Goal: Task Accomplishment & Management: Complete application form

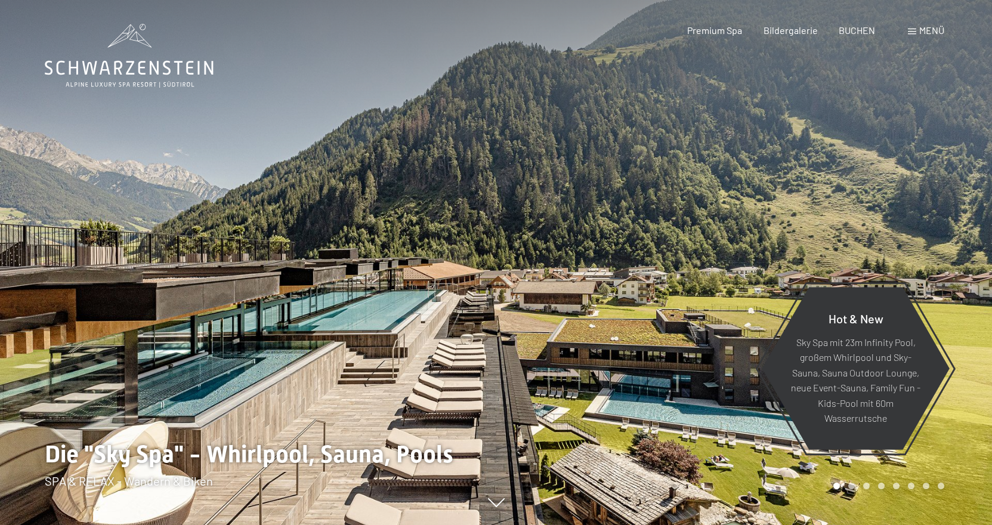
click at [918, 32] on div "Menü" at bounding box center [926, 30] width 36 height 13
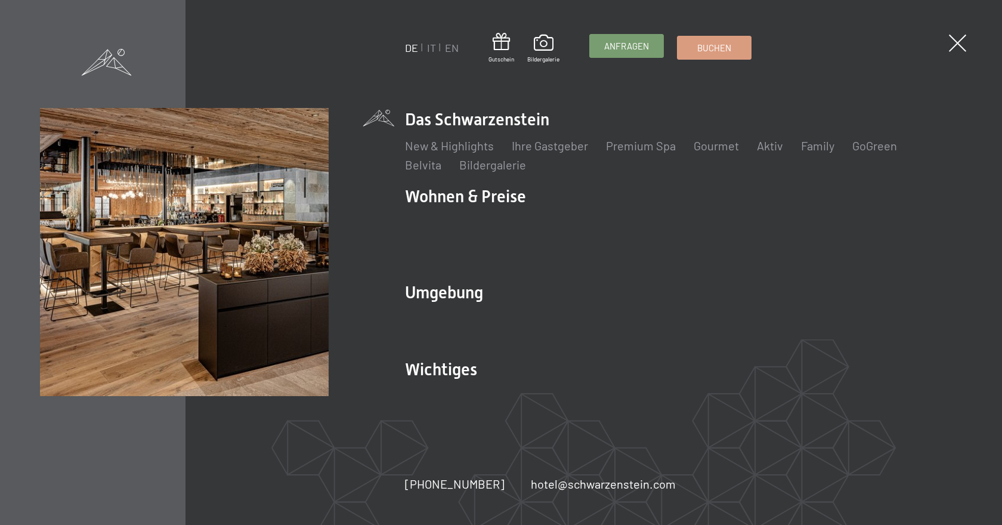
click at [621, 54] on link "Anfragen" at bounding box center [626, 46] width 73 height 23
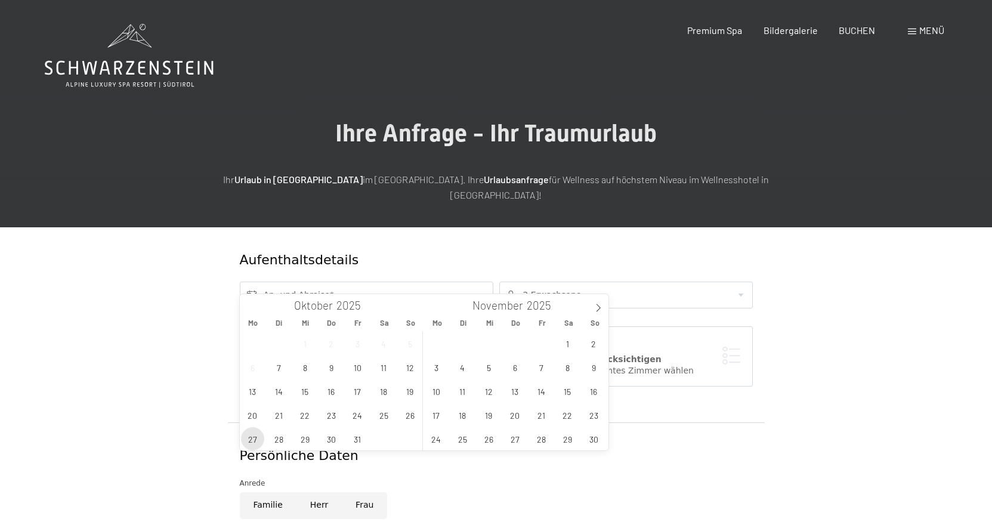
click at [252, 447] on span "27" at bounding box center [252, 438] width 23 height 23
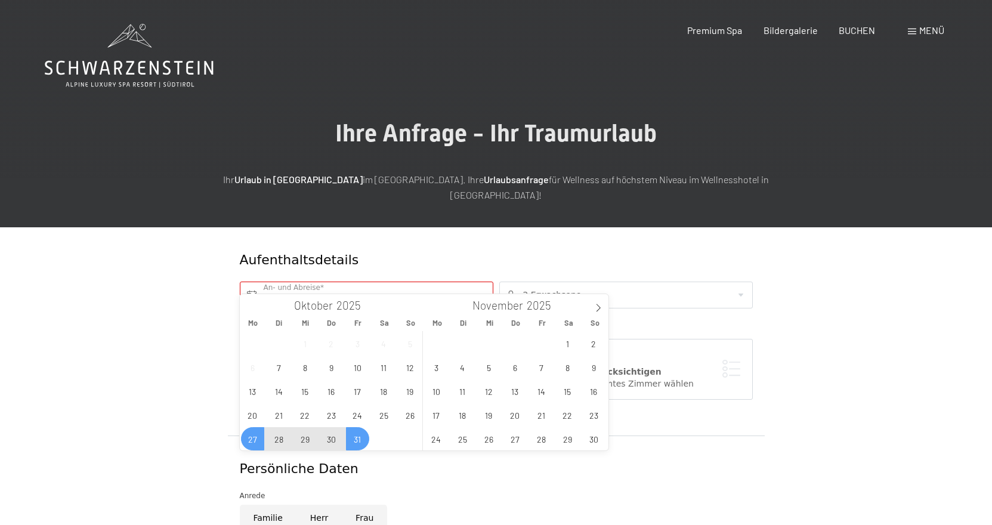
click at [357, 441] on span "31" at bounding box center [357, 438] width 23 height 23
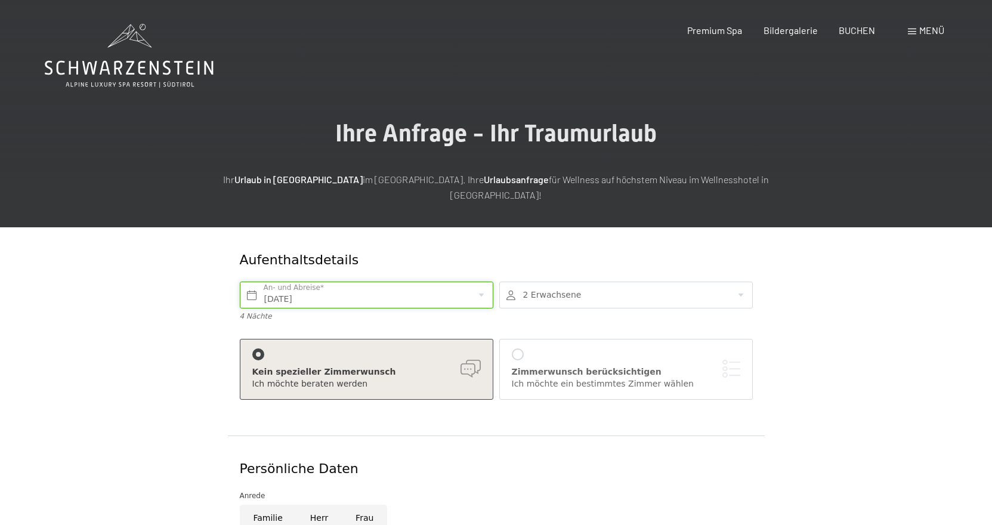
type input "Mo. 27.10.2025 - Fr. 31.10.2025"
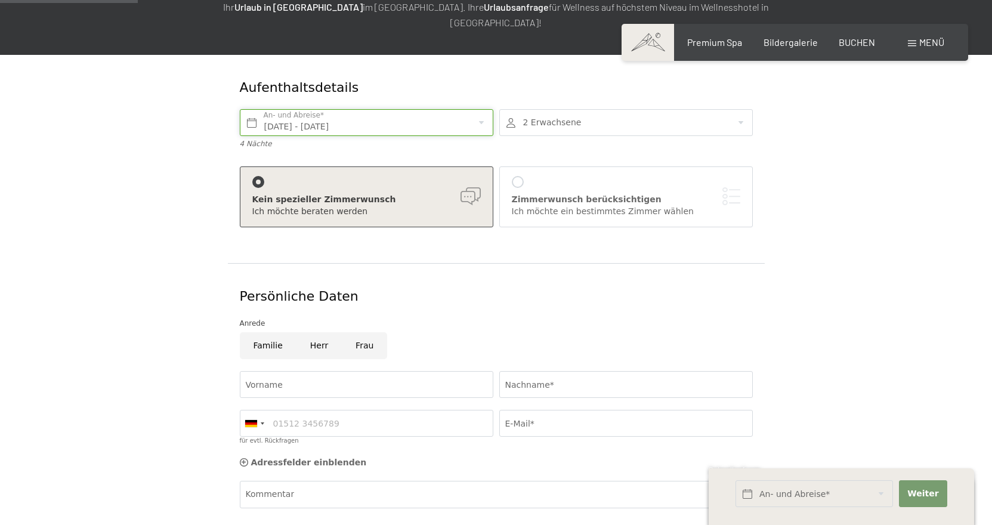
scroll to position [182, 0]
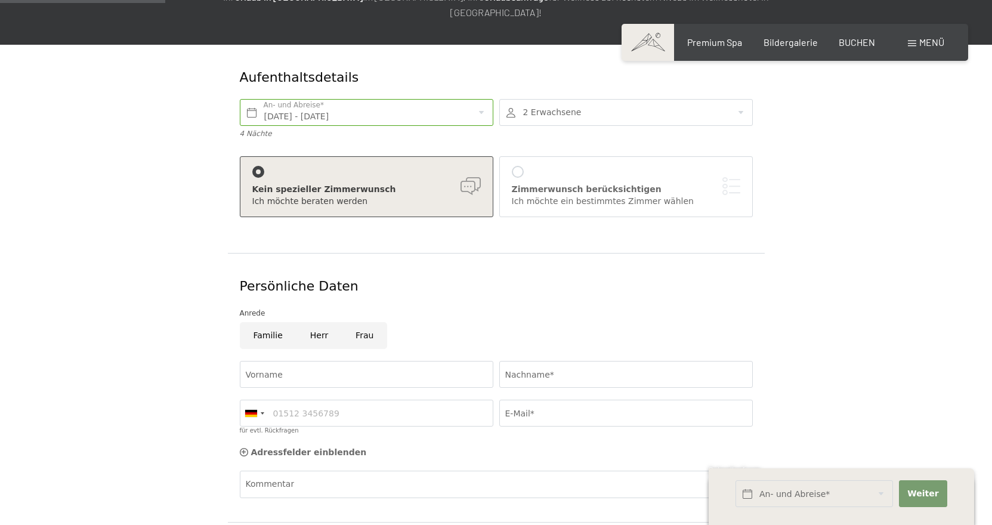
click at [320, 323] on input "Herr" at bounding box center [318, 335] width 45 height 27
radio input "true"
click at [311, 361] on input "Vorname" at bounding box center [366, 374] width 253 height 27
type input "Florian"
type input "Huber"
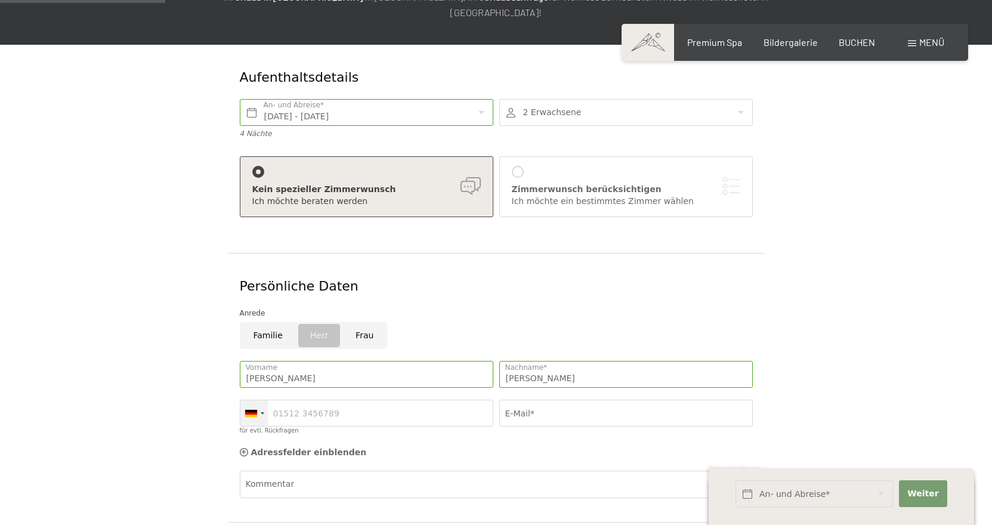
click at [264, 400] on div at bounding box center [253, 413] width 27 height 26
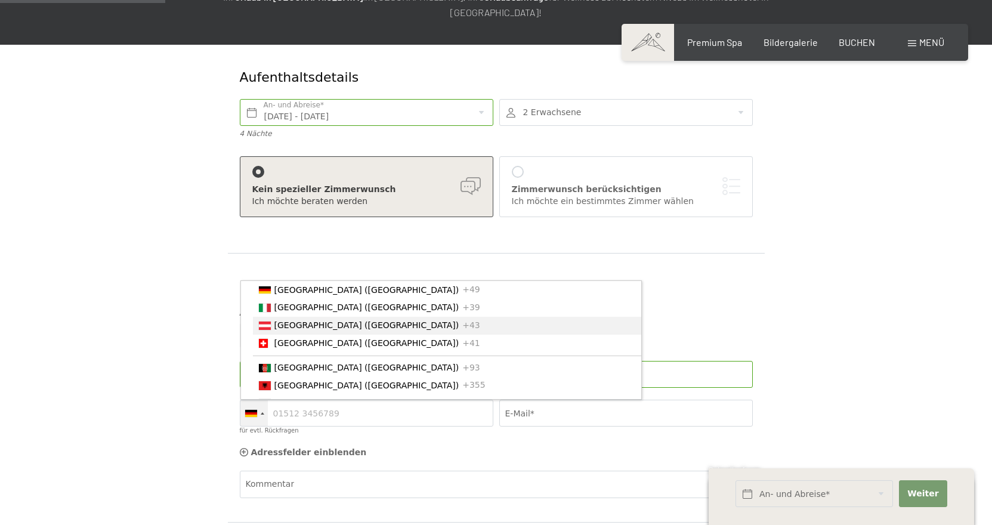
click at [287, 320] on span "[GEOGRAPHIC_DATA] ([GEOGRAPHIC_DATA])" at bounding box center [366, 325] width 185 height 10
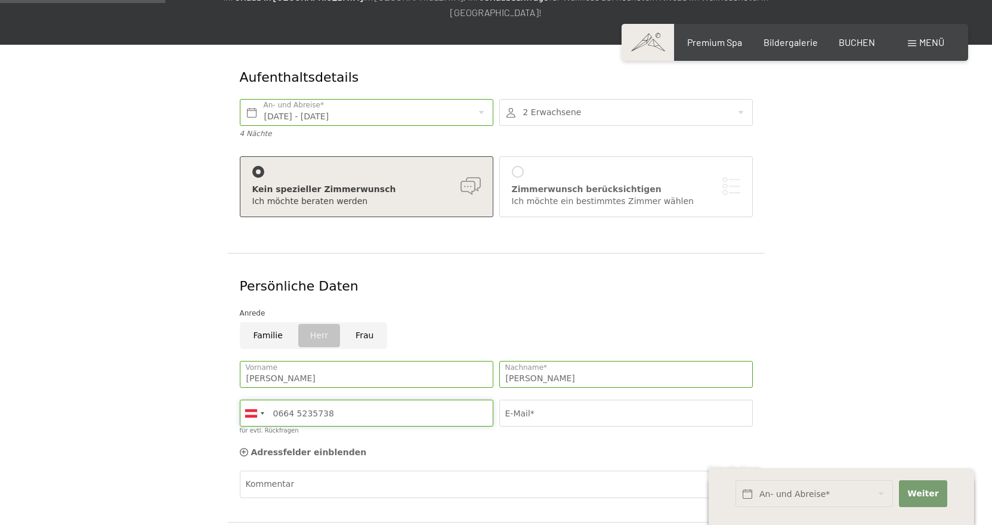
type input "0664 5235738"
click at [558, 400] on input "E-Mail*" at bounding box center [625, 413] width 253 height 27
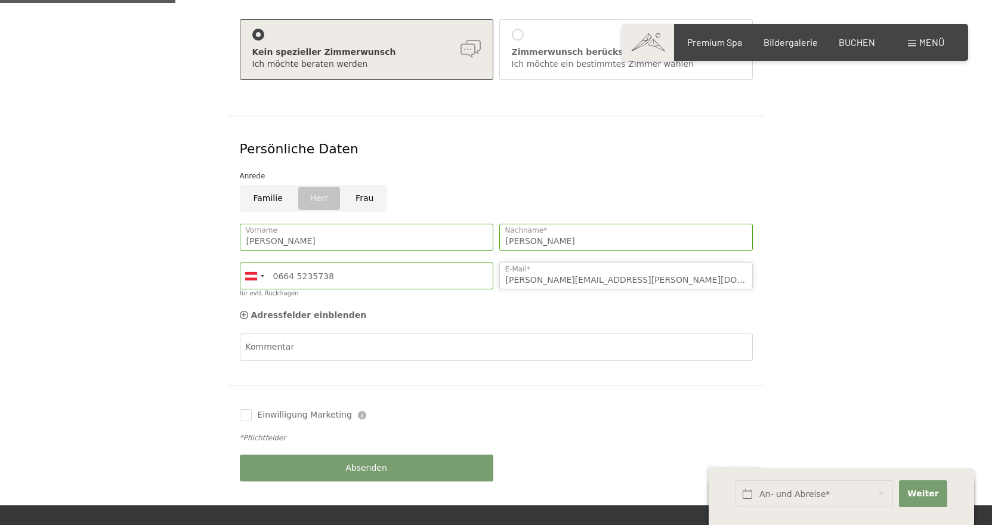
scroll to position [365, 0]
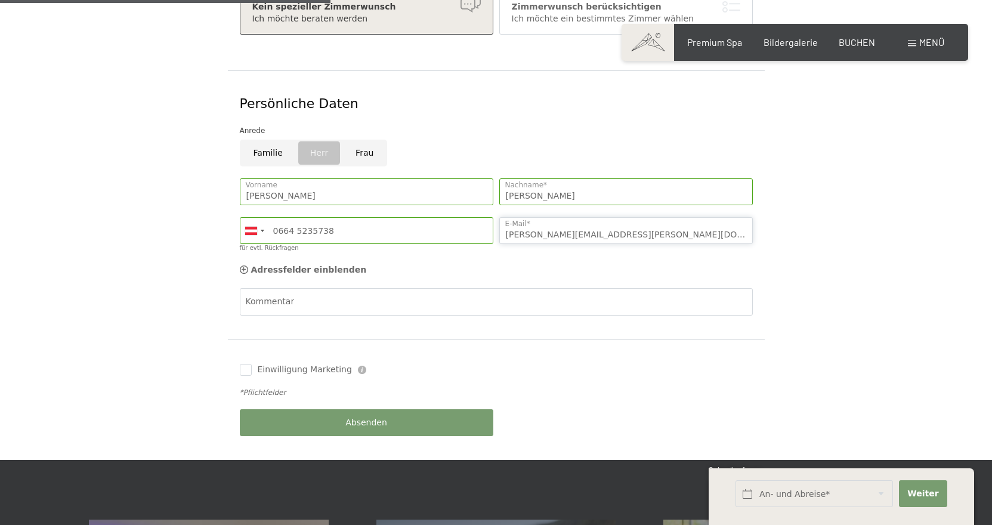
type input "florian.huber@warth.co.at"
click at [372, 417] on span "Absenden" at bounding box center [366, 423] width 42 height 12
